Goal: Task Accomplishment & Management: Complete application form

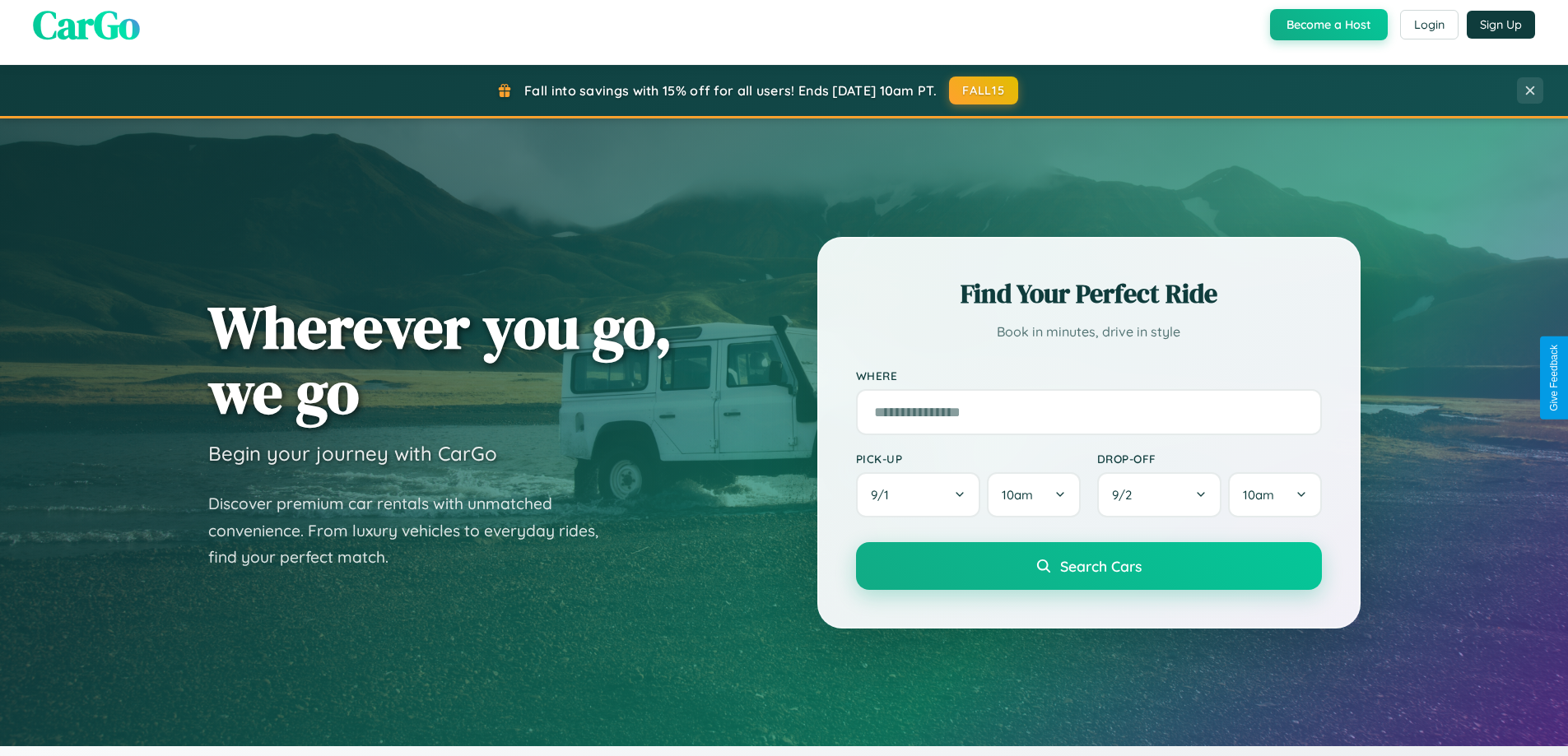
scroll to position [710, 0]
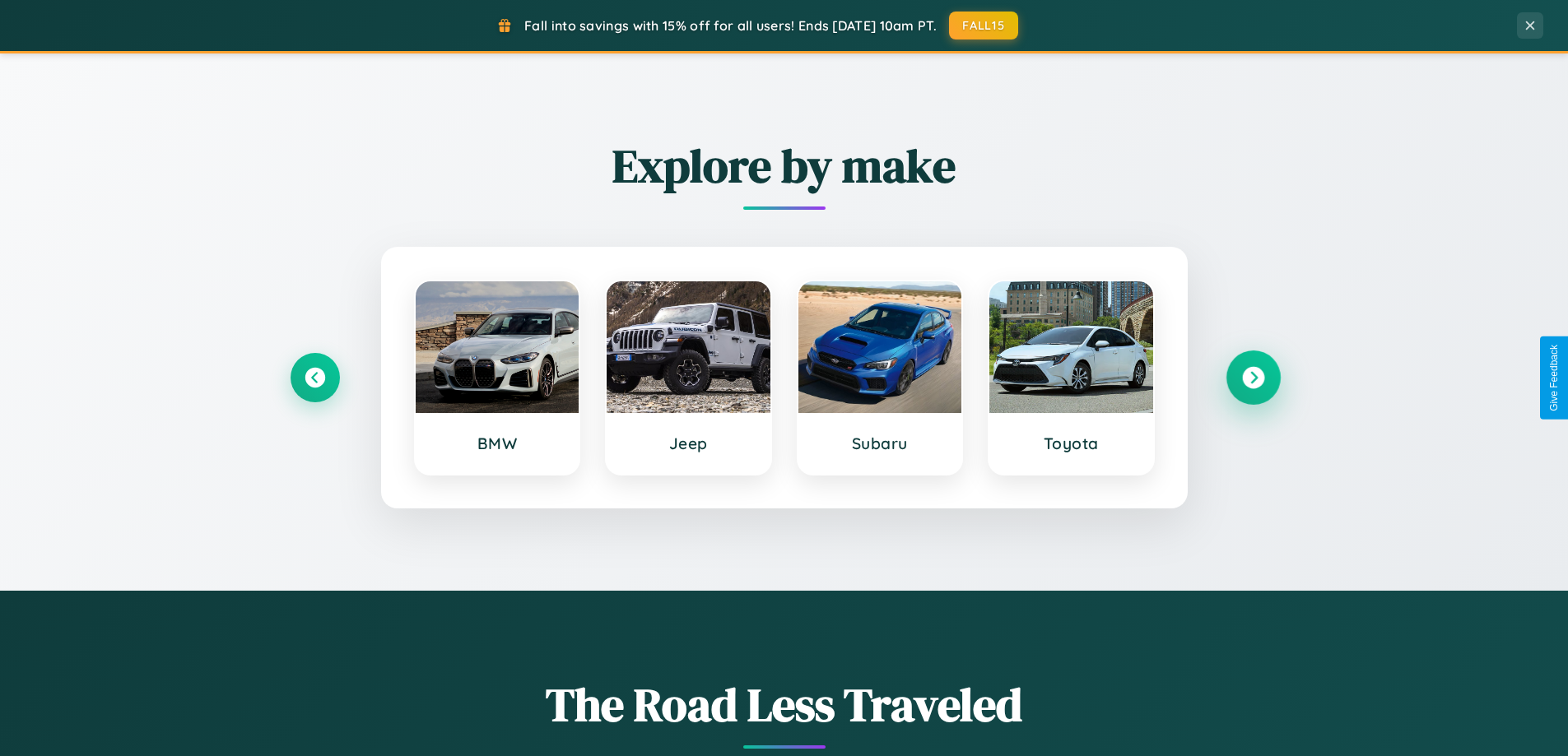
click at [1253, 378] on icon at bounding box center [1253, 378] width 22 height 22
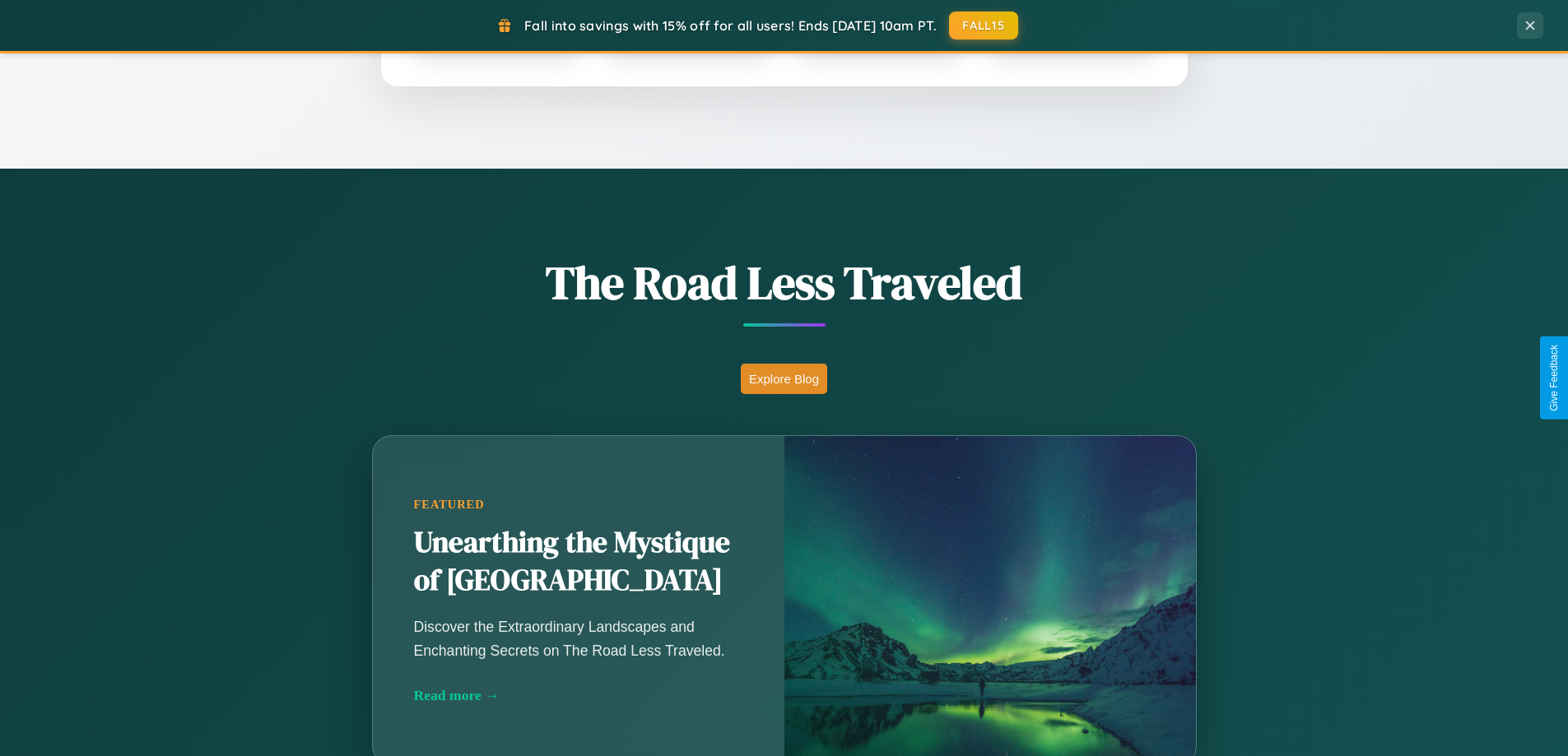
scroll to position [1132, 0]
click at [784, 378] on button "Explore Blog" at bounding box center [784, 378] width 86 height 31
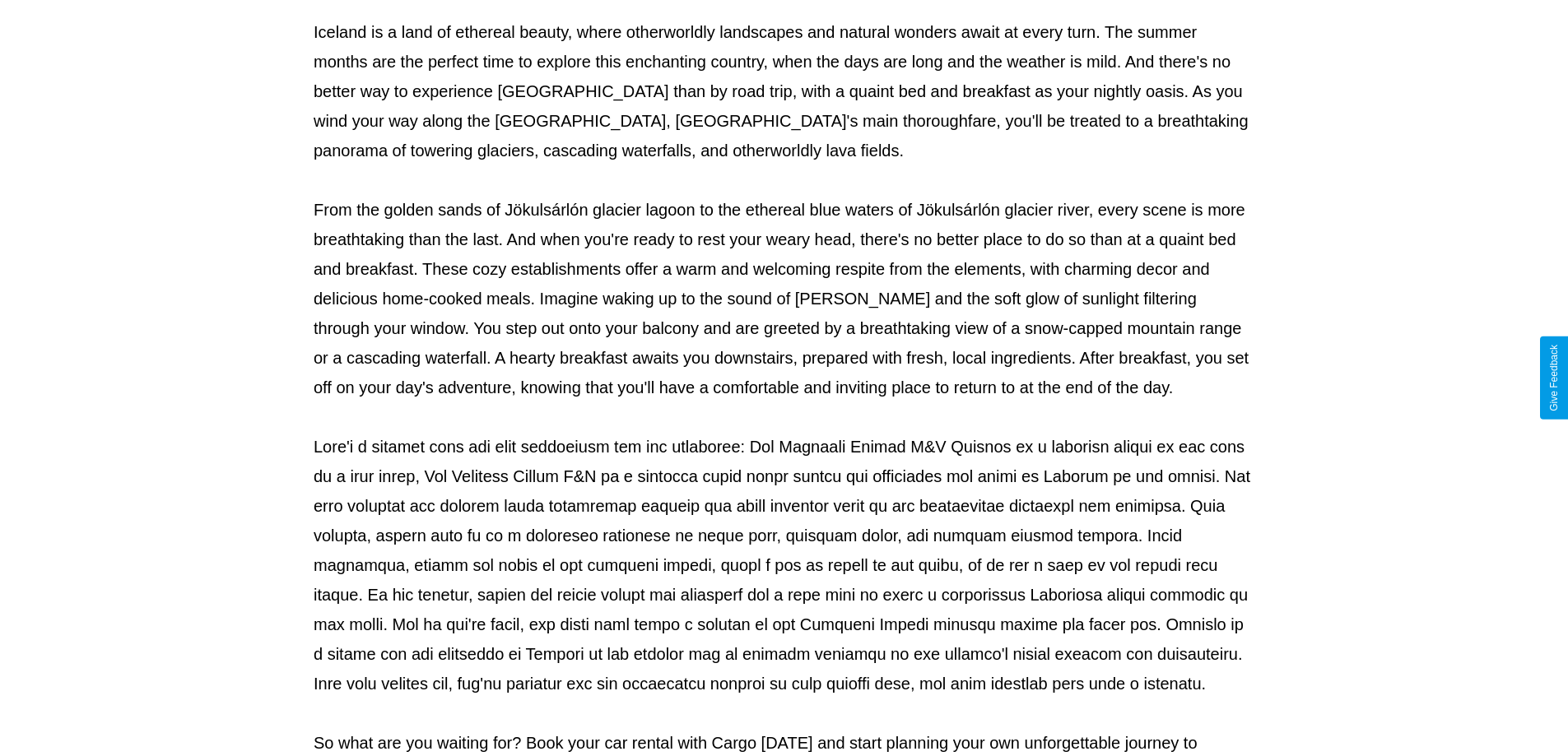
scroll to position [532, 0]
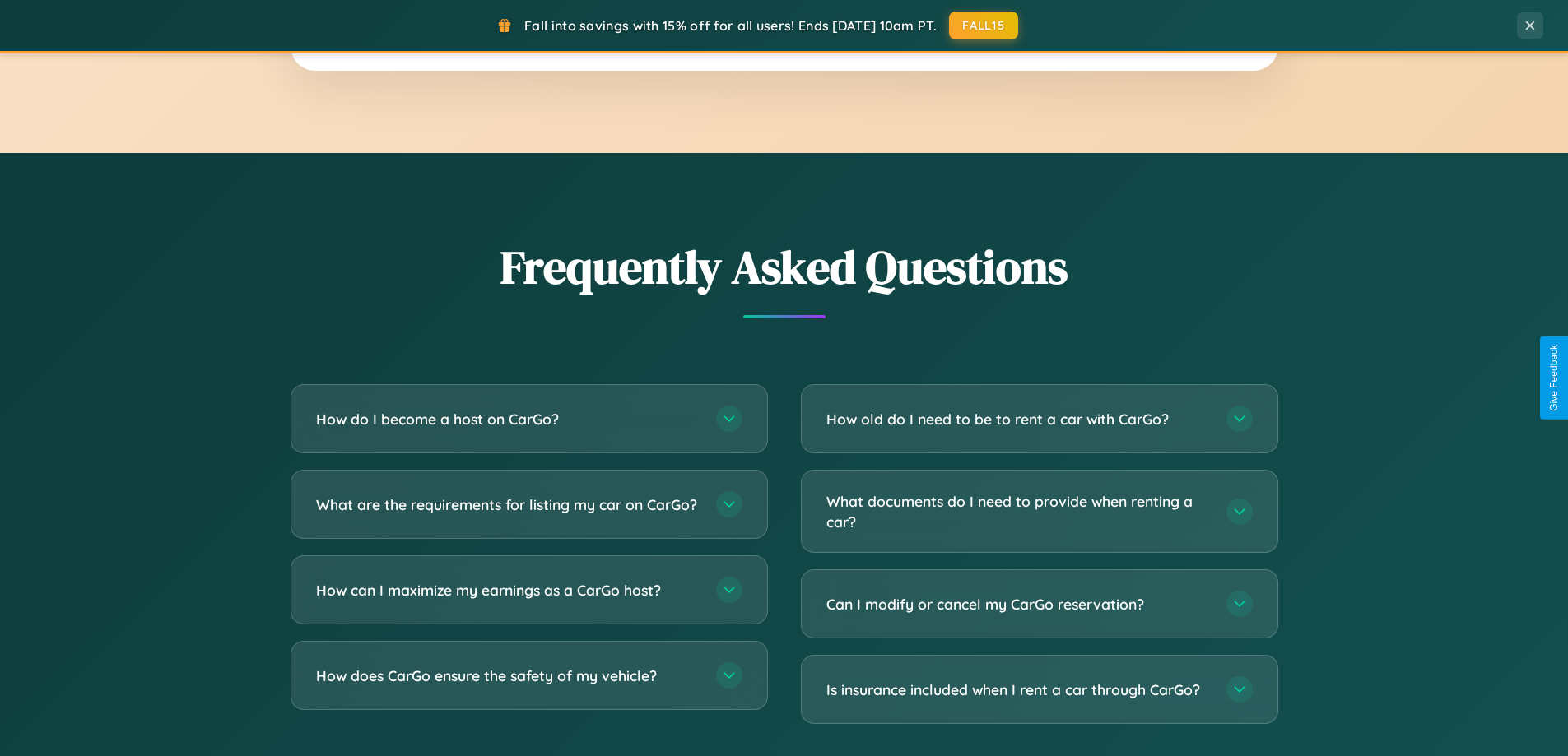
scroll to position [3167, 0]
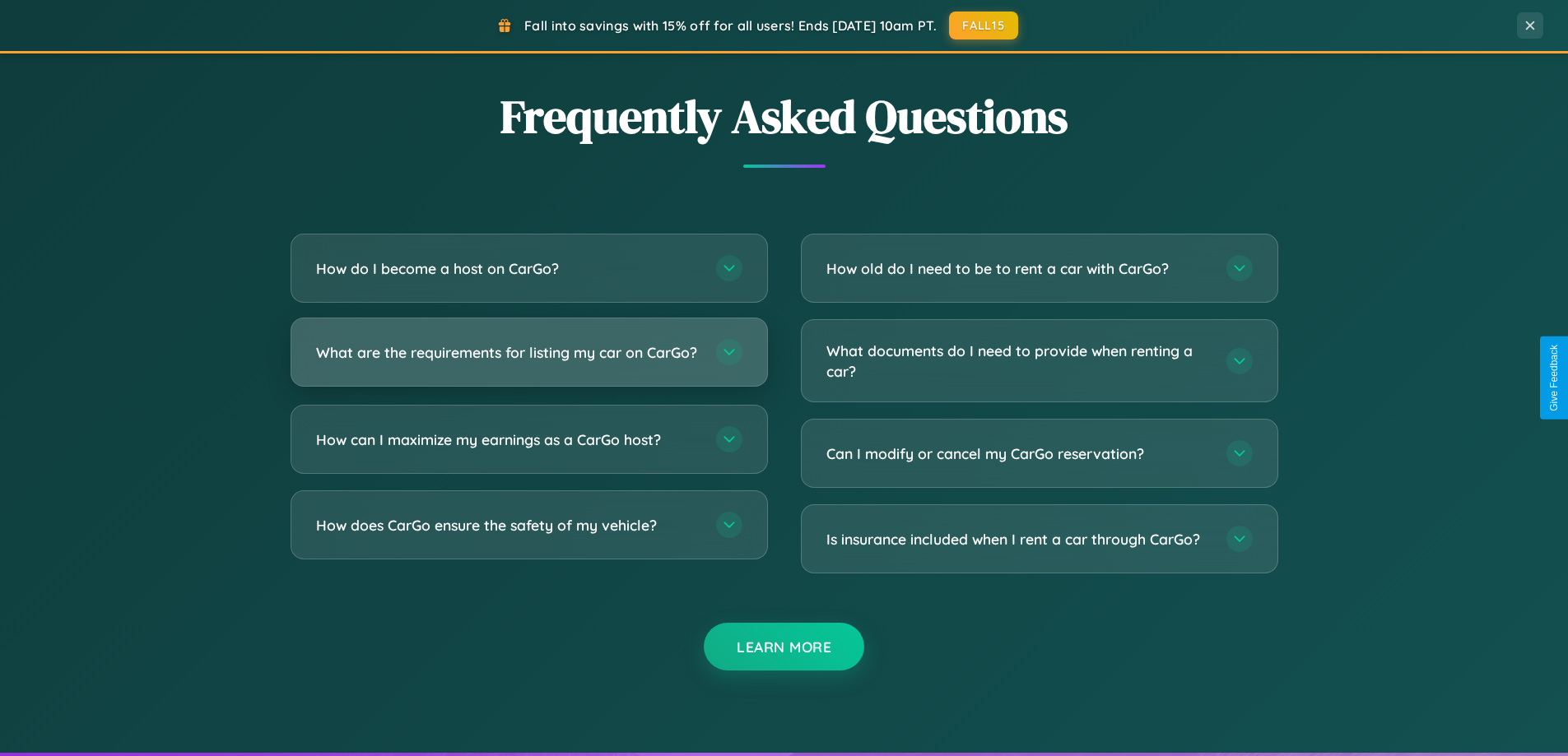
click at [529, 359] on h3 "What are the requirements for listing my car on CarGo?" at bounding box center [507, 353] width 384 height 20
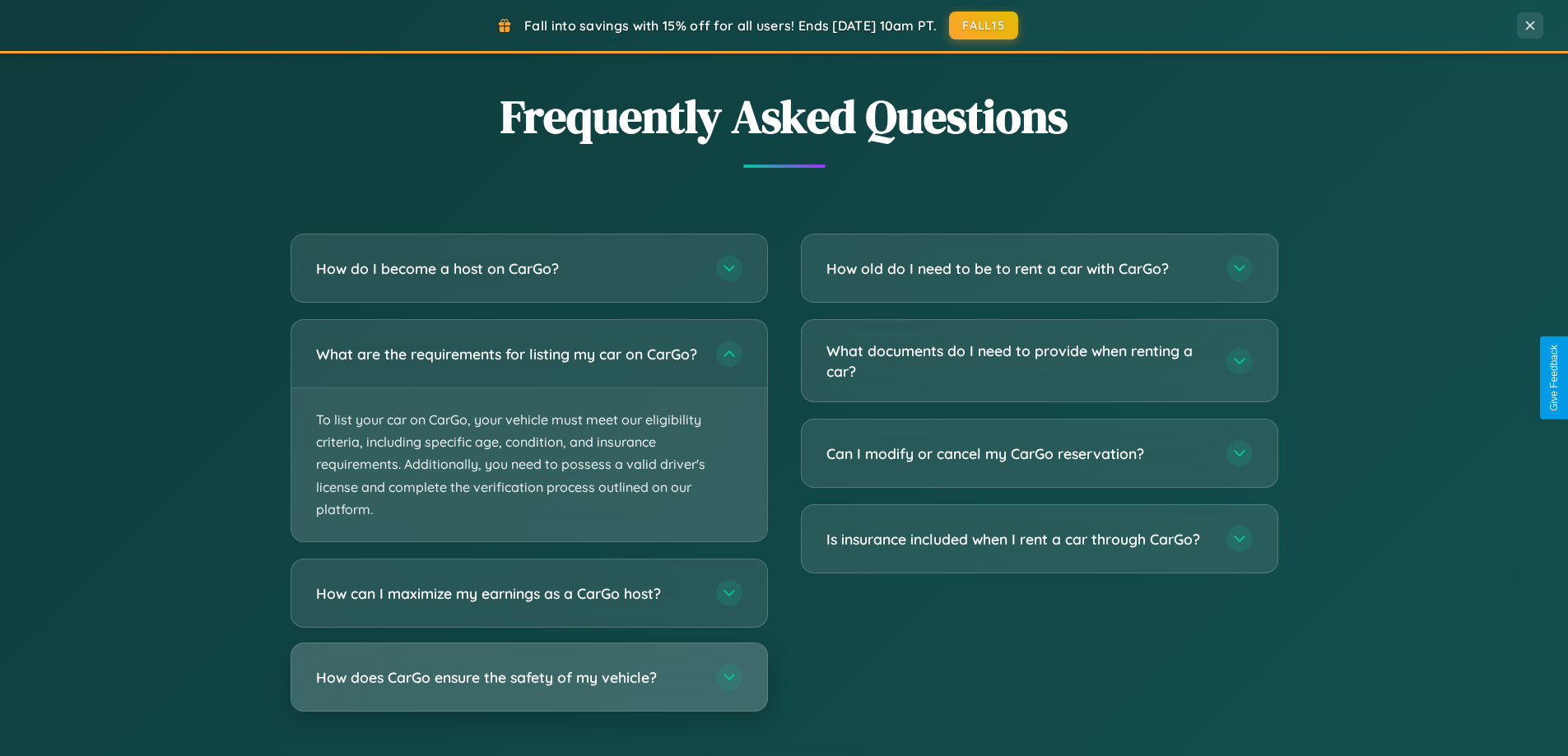
click at [529, 688] on h3 "How does CarGo ensure the safety of my vehicle?" at bounding box center [507, 678] width 384 height 20
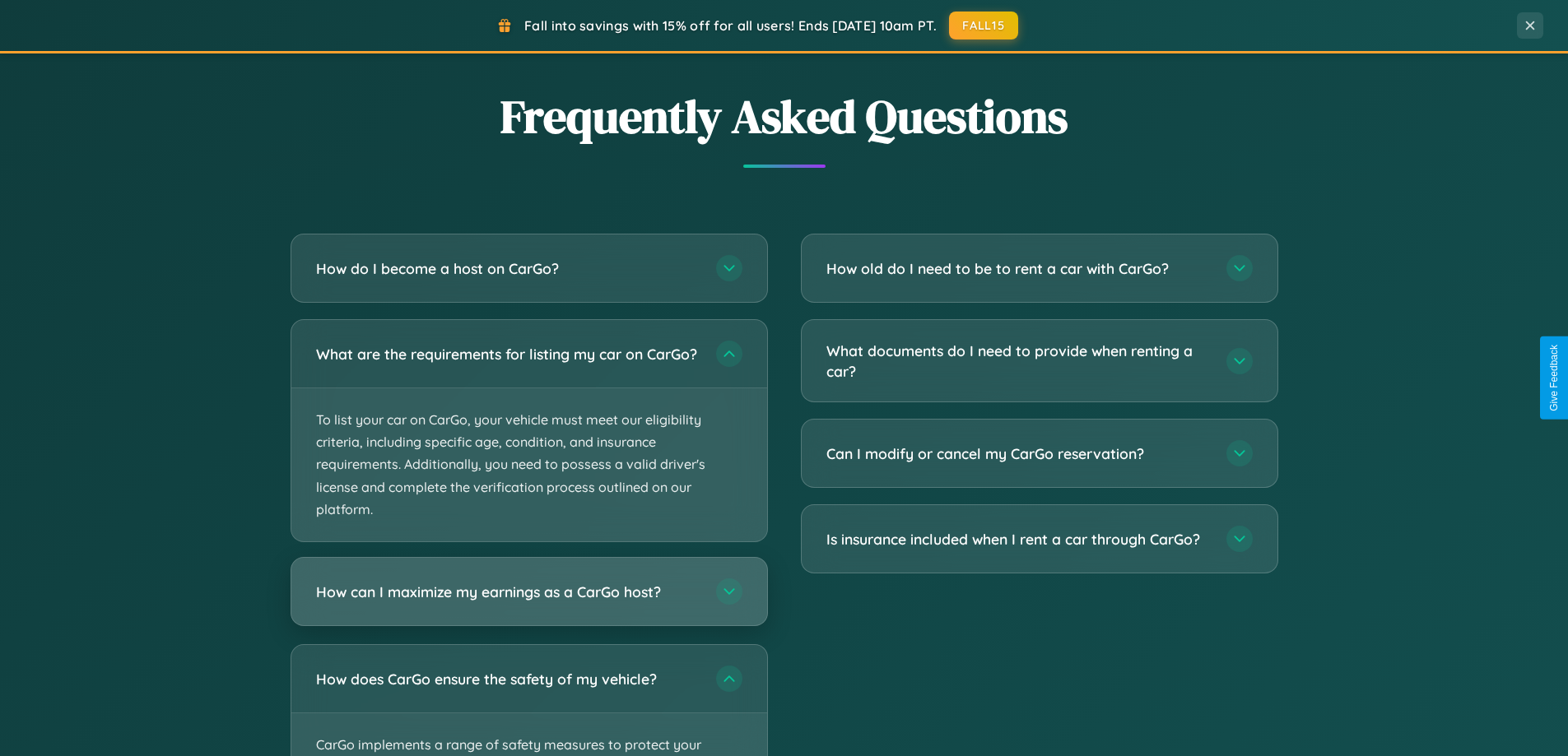
click at [529, 603] on h3 "How can I maximize my earnings as a CarGo host?" at bounding box center [507, 593] width 384 height 20
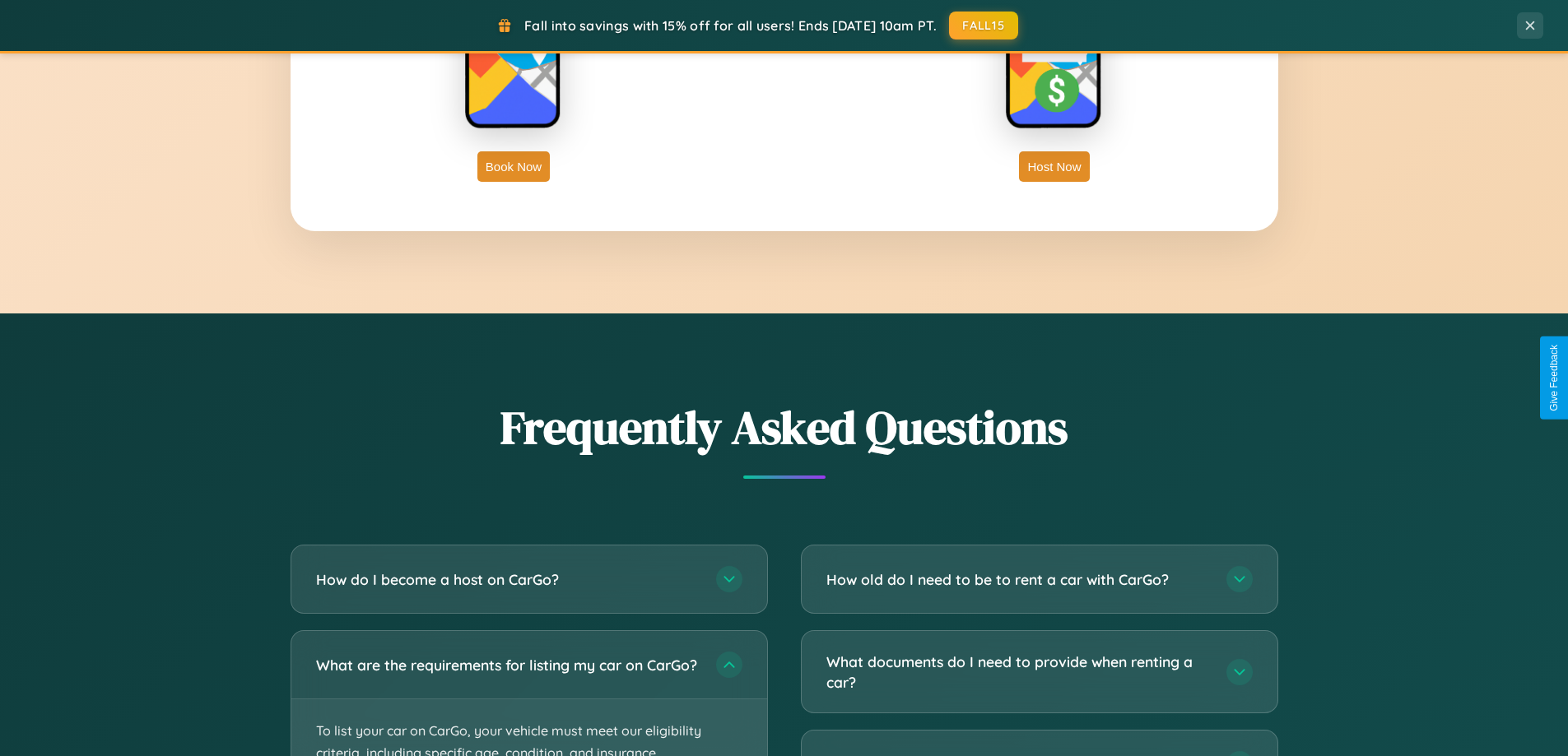
scroll to position [2644, 0]
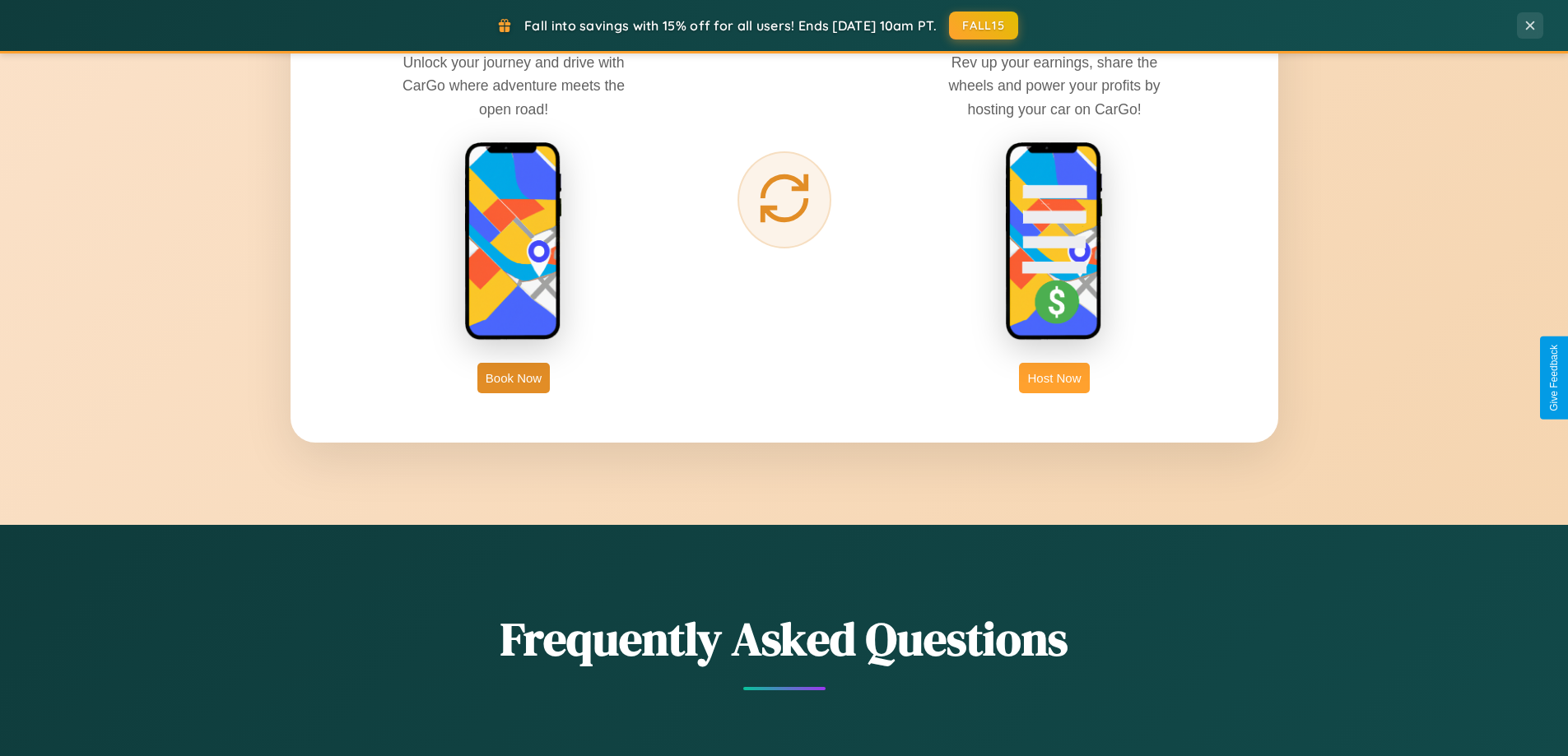
click at [1054, 378] on button "Host Now" at bounding box center [1053, 378] width 70 height 31
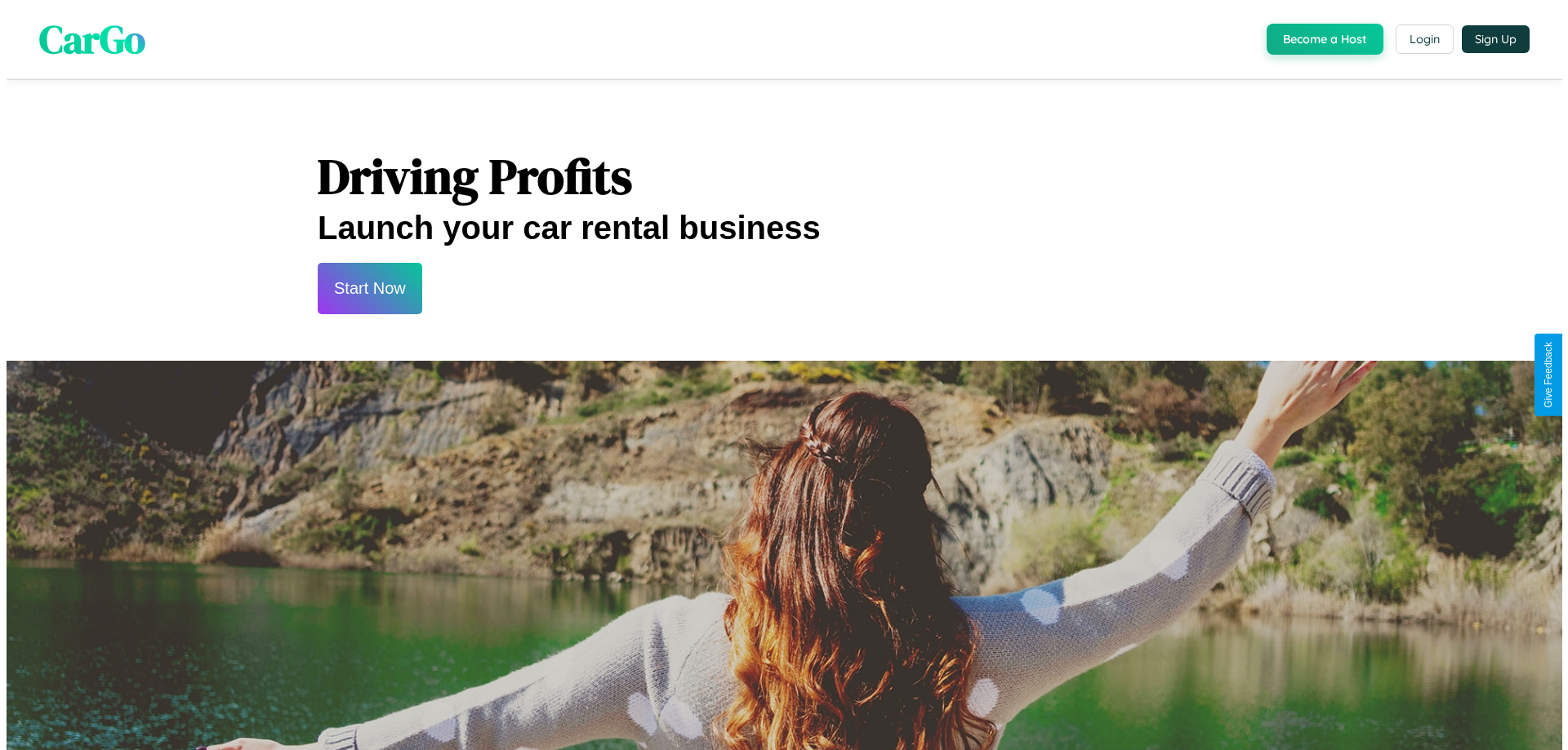
scroll to position [1703, 0]
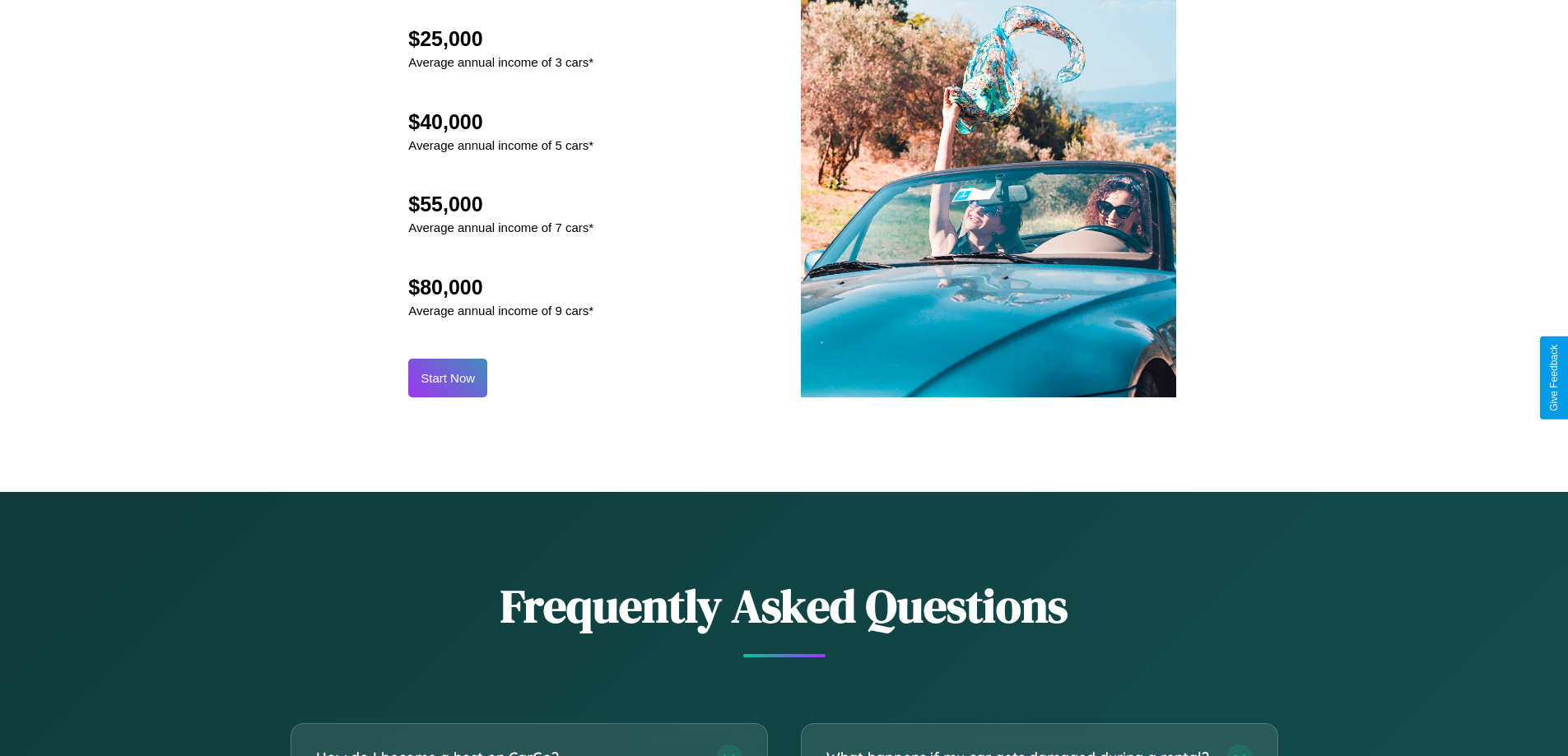
click at [448, 378] on button "Start Now" at bounding box center [448, 378] width 79 height 39
